Goal: Transaction & Acquisition: Purchase product/service

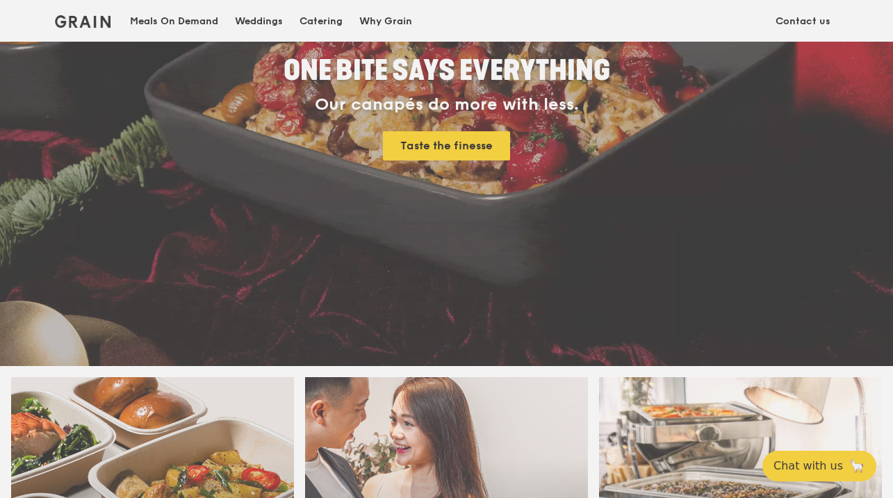
scroll to position [225, 0]
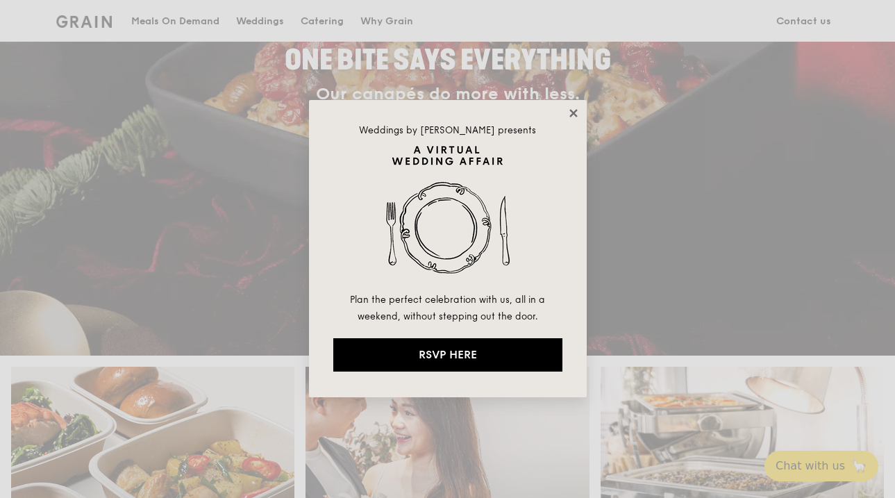
click at [574, 114] on icon at bounding box center [574, 113] width 8 height 8
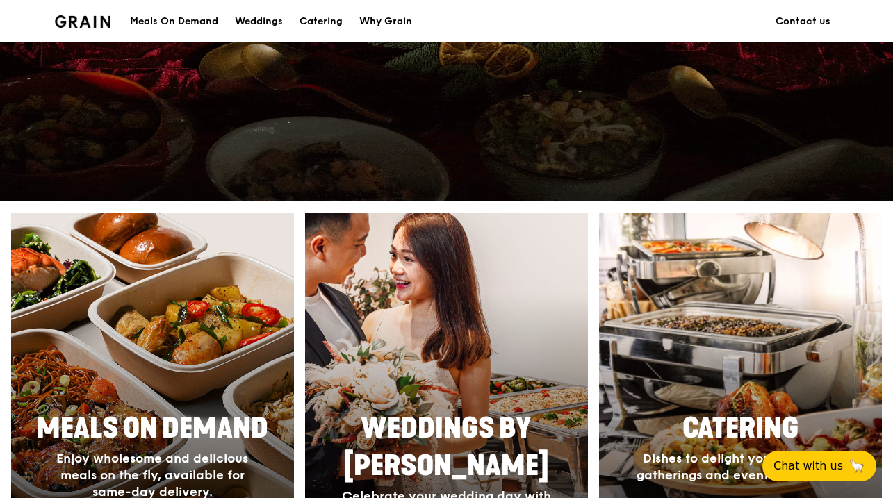
scroll to position [385, 0]
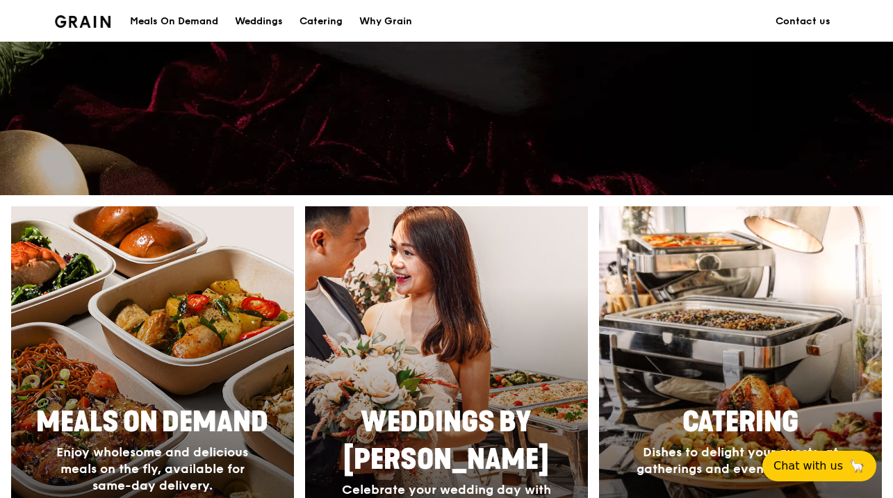
click at [181, 30] on div "Meals On Demand" at bounding box center [174, 22] width 88 height 42
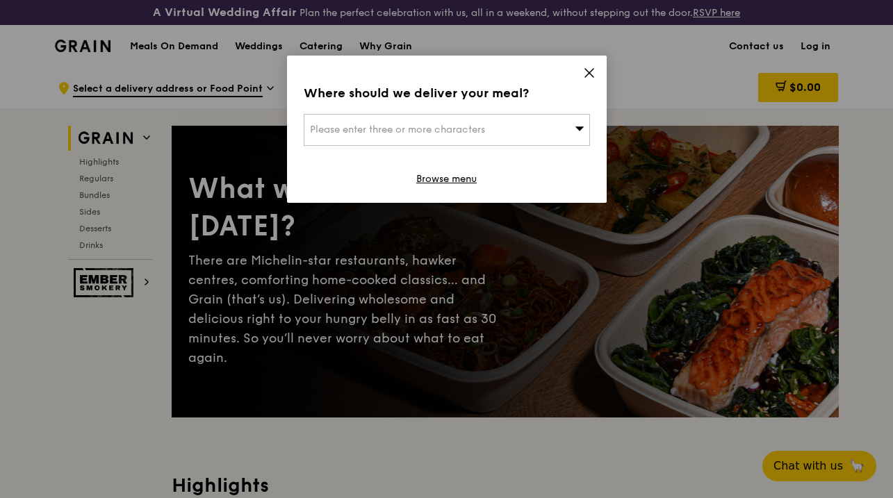
click at [585, 73] on icon at bounding box center [589, 73] width 13 height 13
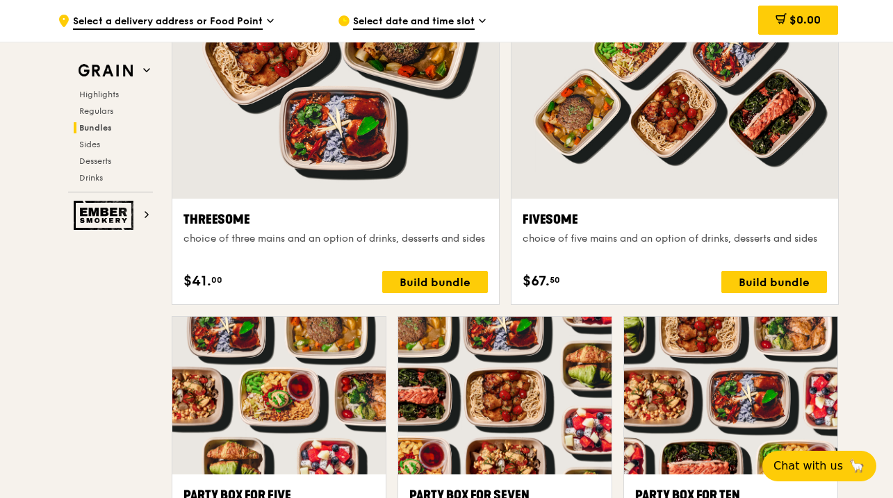
scroll to position [2620, 0]
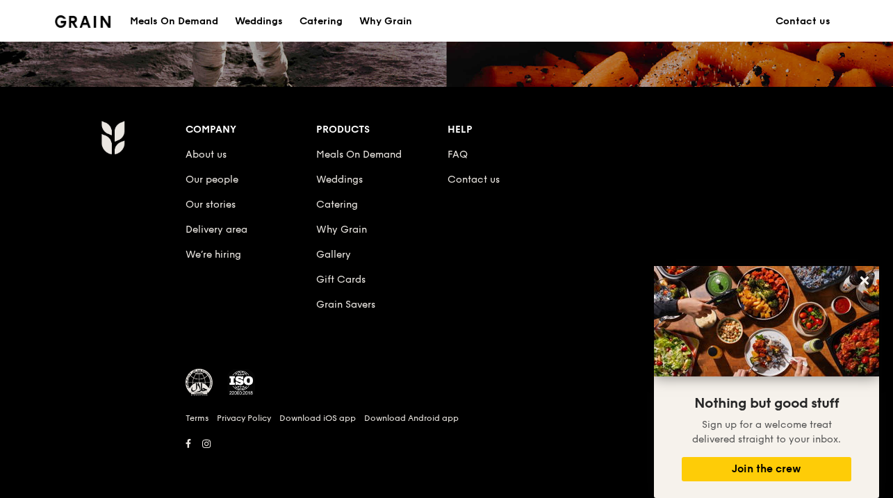
scroll to position [385, 0]
